Goal: Task Accomplishment & Management: Manage account settings

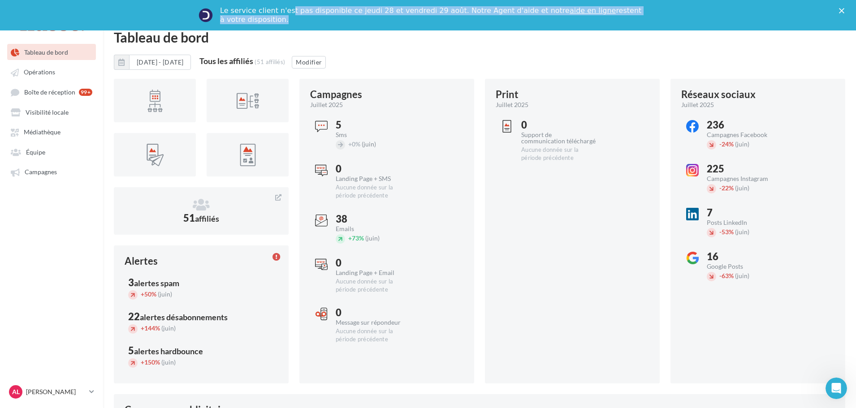
drag, startPoint x: 290, startPoint y: 12, endPoint x: 533, endPoint y: 28, distance: 243.5
click at [533, 28] on div "Le service client n'est pas disponible [PERSON_NAME] 28 et vendredi 29 août. No…" at bounding box center [428, 15] width 856 height 30
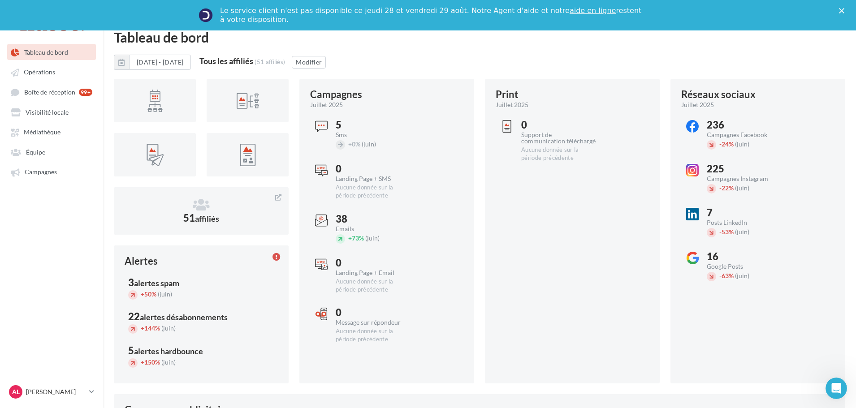
click at [848, 9] on div "Fermer" at bounding box center [843, 10] width 9 height 5
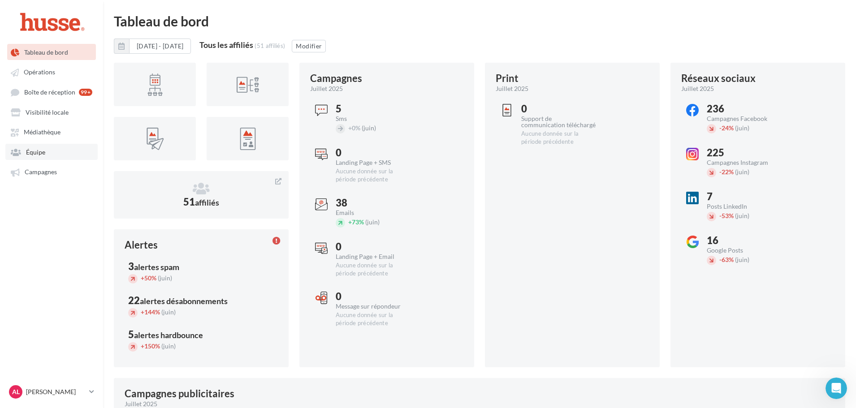
click at [29, 152] on span "Équipe" at bounding box center [35, 152] width 19 height 8
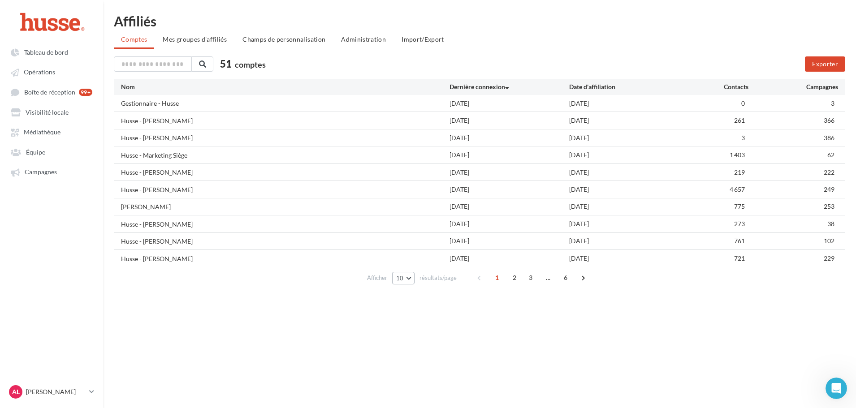
click at [406, 278] on button "10" at bounding box center [403, 278] width 23 height 13
click at [408, 337] on button "100" at bounding box center [423, 343] width 63 height 16
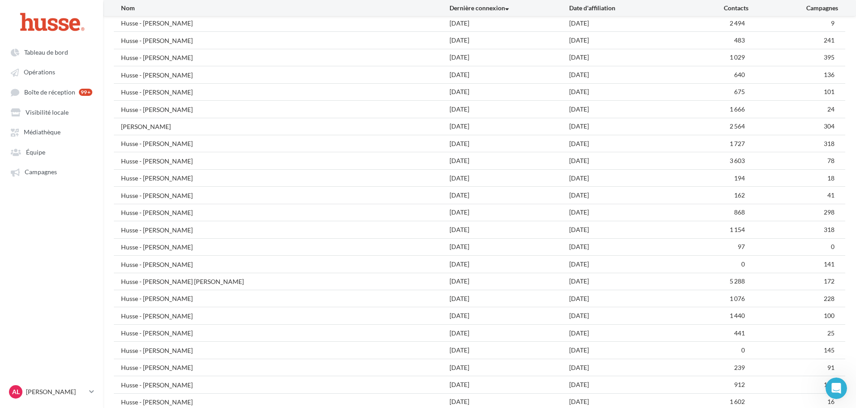
scroll to position [604, 0]
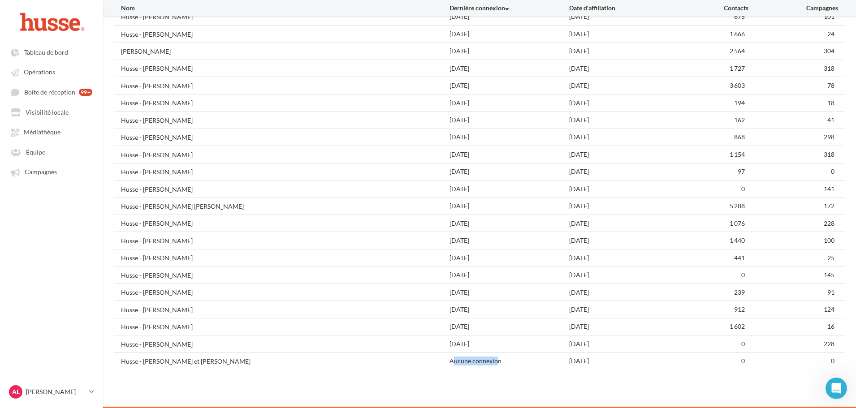
drag, startPoint x: 452, startPoint y: 359, endPoint x: 496, endPoint y: 357, distance: 44.0
click at [496, 357] on div "Aucune connexion" at bounding box center [510, 361] width 120 height 9
drag, startPoint x: 504, startPoint y: 361, endPoint x: 432, endPoint y: 362, distance: 71.7
click at [432, 362] on div "Husse - [PERSON_NAME] et [PERSON_NAME] Aucune connexion [DATE] 0 0" at bounding box center [479, 361] width 731 height 17
click at [432, 362] on div "Husse - [PERSON_NAME] et [PERSON_NAME]" at bounding box center [285, 361] width 329 height 9
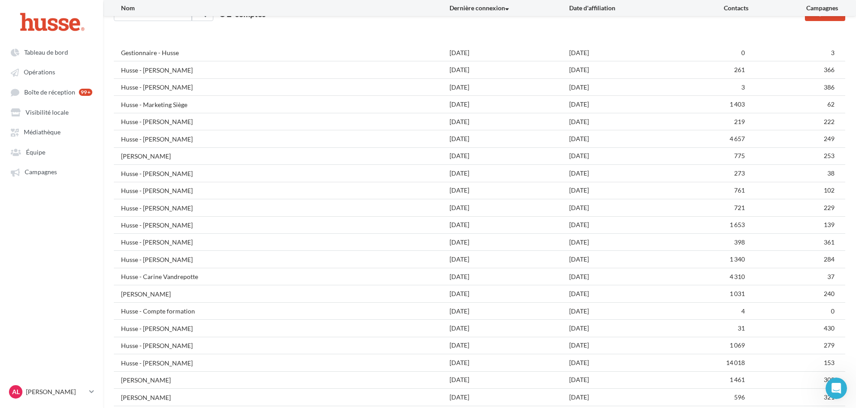
scroll to position [0, 0]
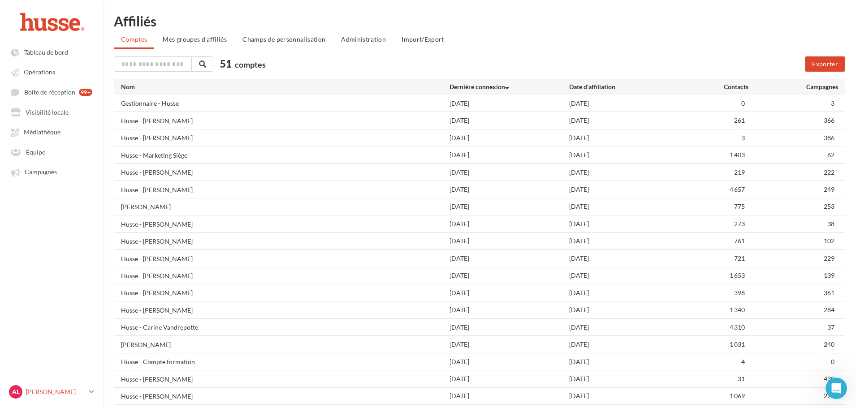
click at [87, 393] on link "AL [PERSON_NAME].l" at bounding box center [51, 392] width 89 height 17
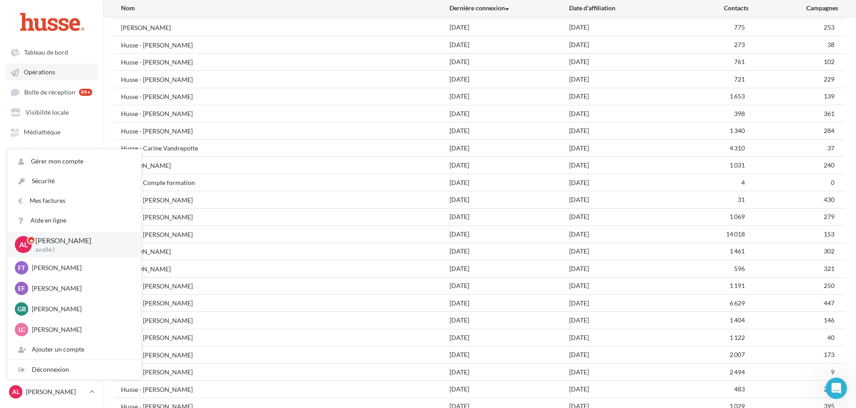
click at [72, 69] on link "Opérations" at bounding box center [51, 72] width 92 height 16
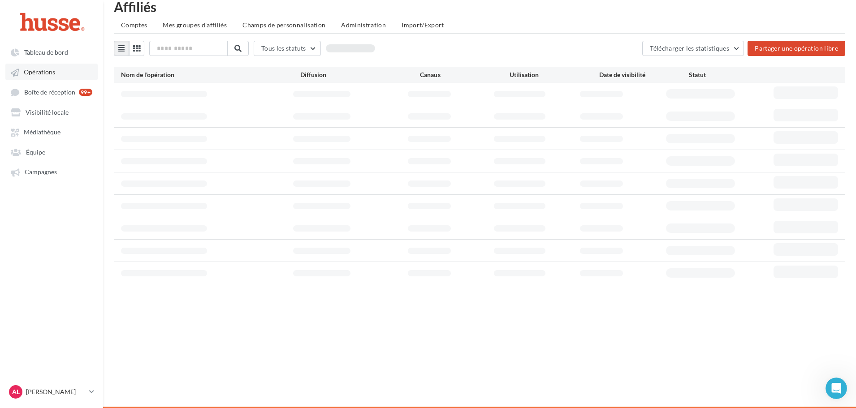
scroll to position [14, 0]
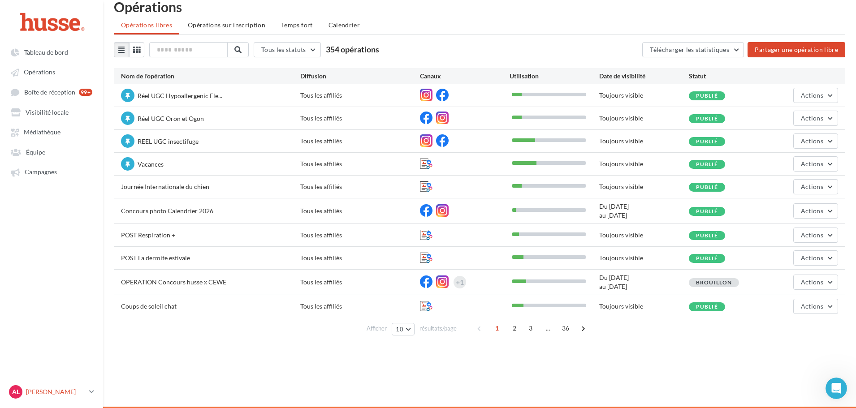
click at [83, 388] on p "[PERSON_NAME]" at bounding box center [56, 392] width 60 height 9
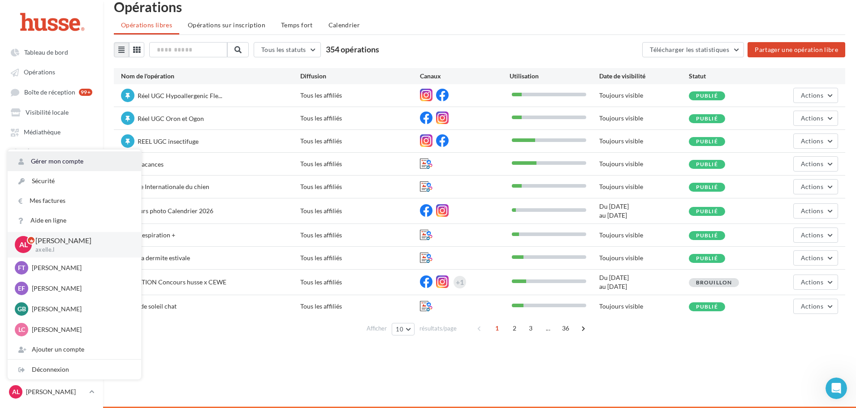
click at [54, 161] on link "Gérer mon compte" at bounding box center [75, 161] width 134 height 20
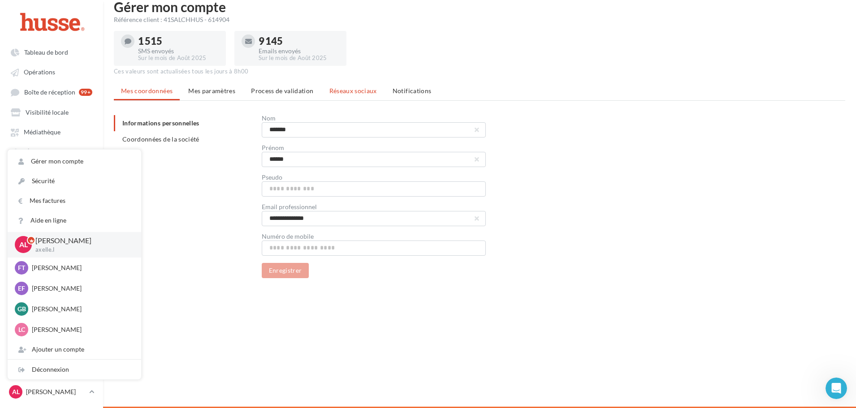
click at [333, 96] on li "Réseaux sociaux" at bounding box center [353, 91] width 62 height 16
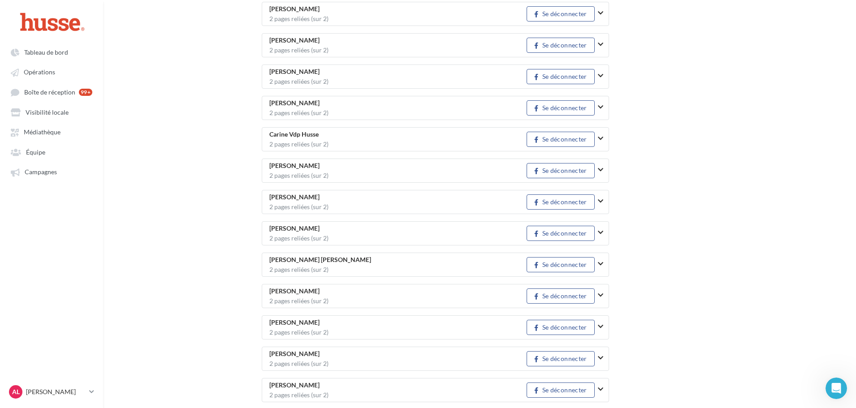
scroll to position [418, 0]
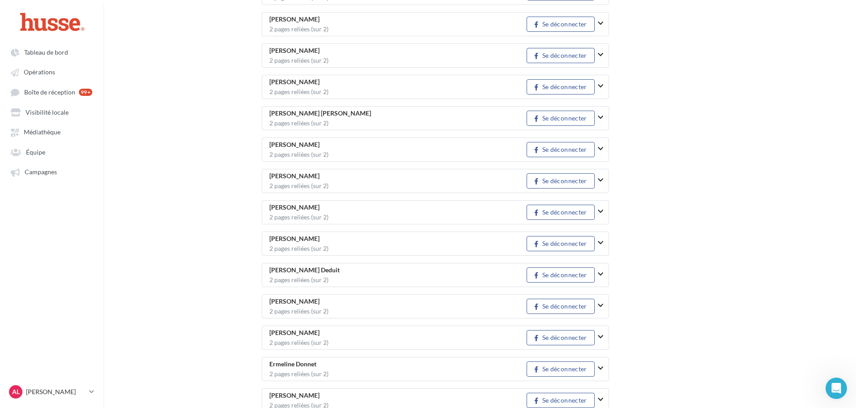
click at [602, 182] on icon "button" at bounding box center [600, 180] width 5 height 6
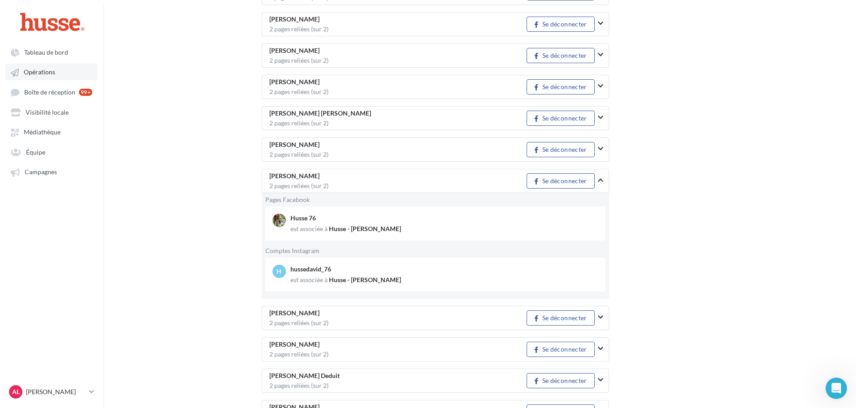
click at [43, 79] on link "Opérations" at bounding box center [51, 72] width 92 height 16
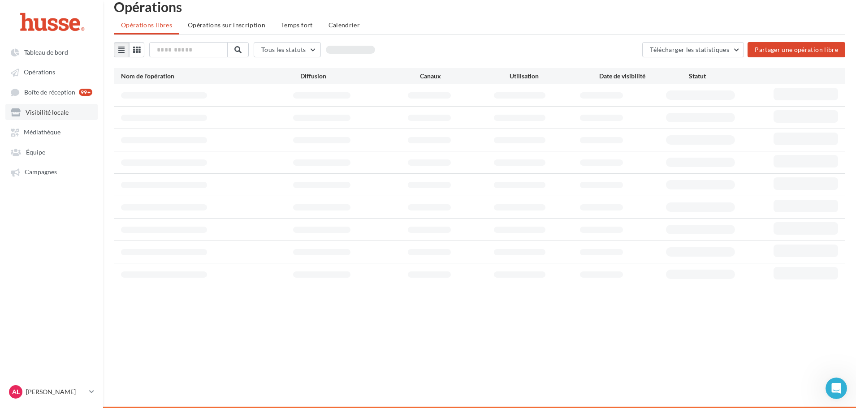
scroll to position [14, 0]
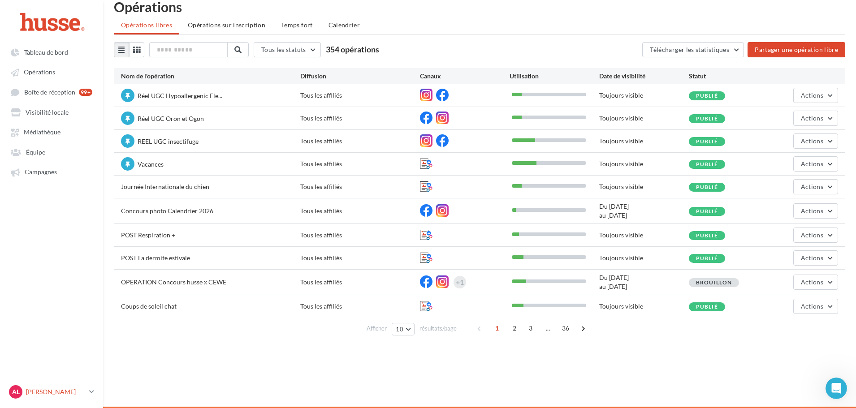
click at [78, 394] on p "[PERSON_NAME]" at bounding box center [56, 392] width 60 height 9
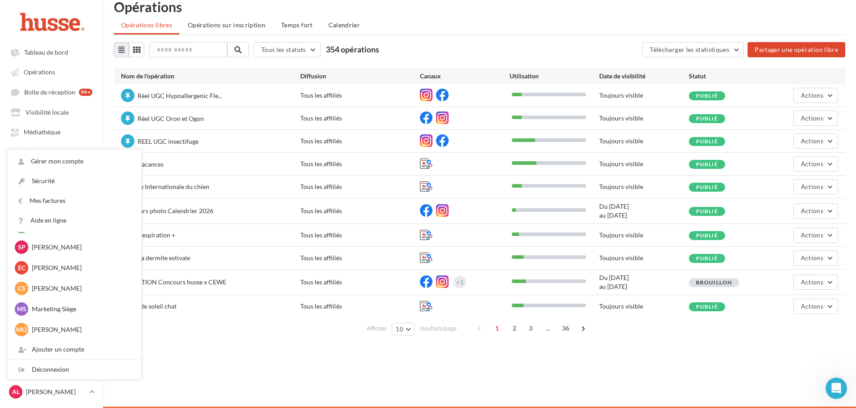
scroll to position [772, 0]
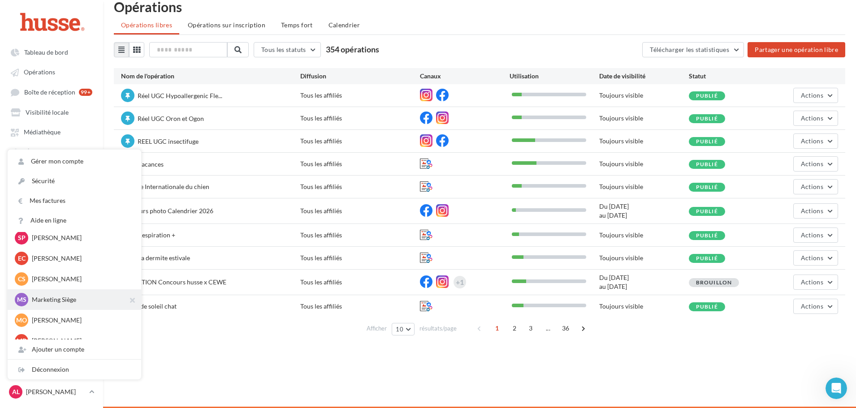
click at [72, 297] on p "Marketing Siège" at bounding box center [81, 299] width 99 height 9
